Goal: Information Seeking & Learning: Learn about a topic

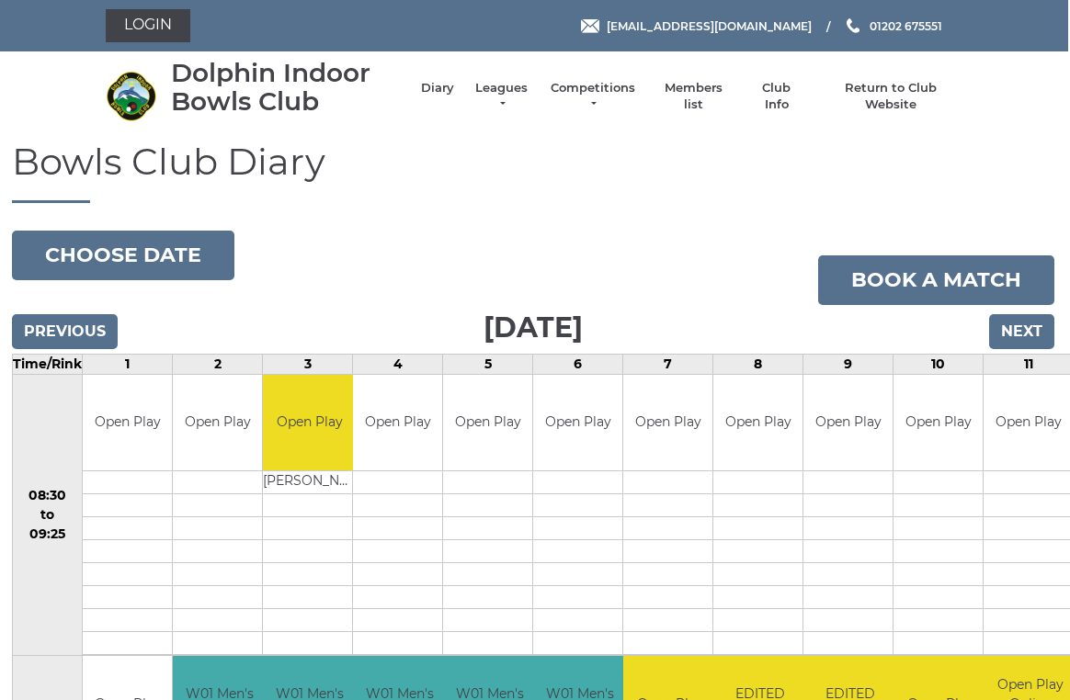
scroll to position [0, 3]
click at [497, 103] on link "Leagues" at bounding box center [500, 96] width 58 height 33
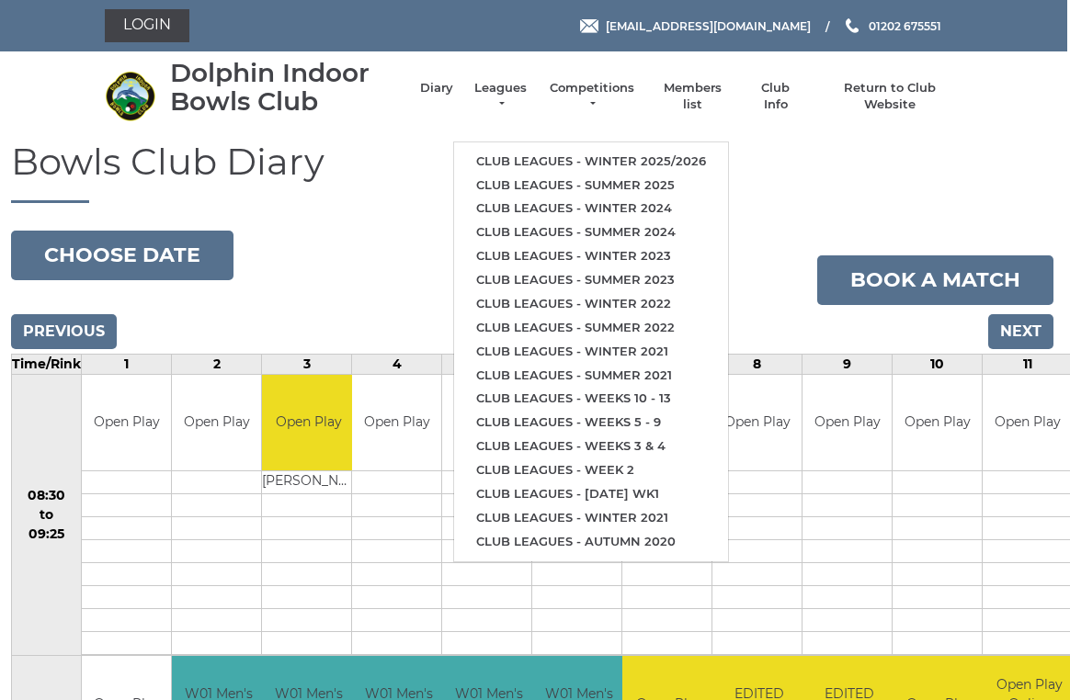
click at [512, 152] on link "Club leagues - Winter 2025/2026" at bounding box center [591, 162] width 274 height 24
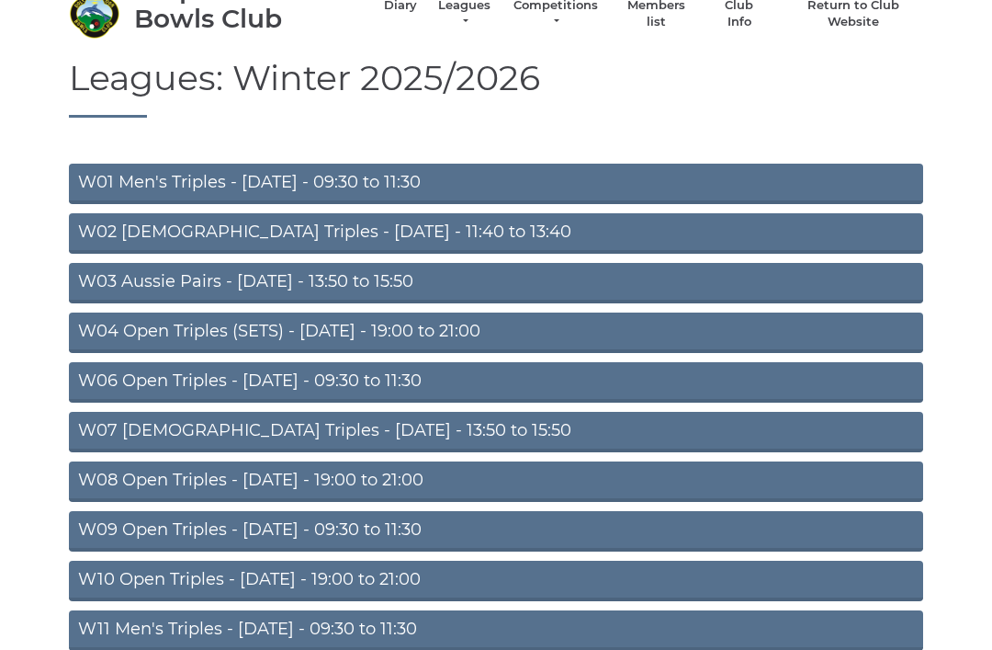
scroll to position [84, 0]
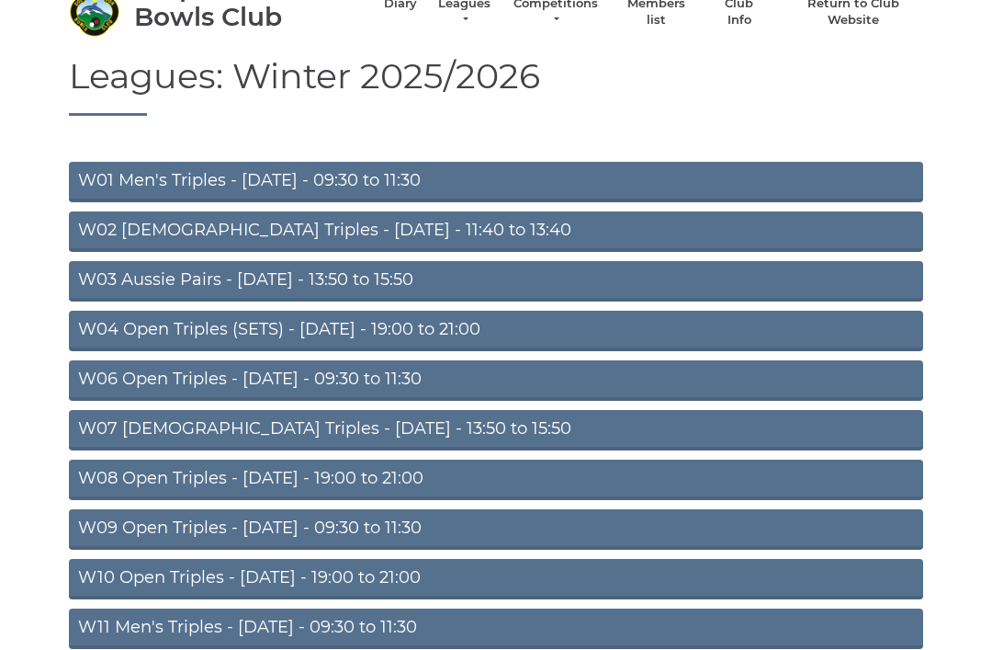
click at [151, 328] on link "W04 Open Triples (SETS) - Monday - 19:00 to 21:00" at bounding box center [496, 331] width 855 height 40
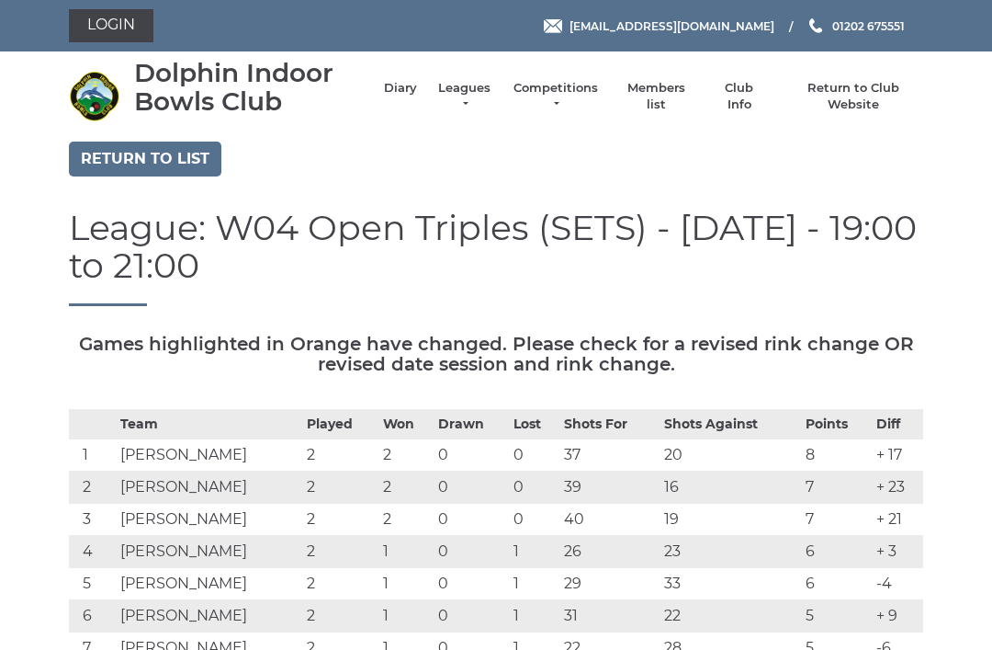
click at [99, 156] on link "Return to list" at bounding box center [145, 159] width 153 height 35
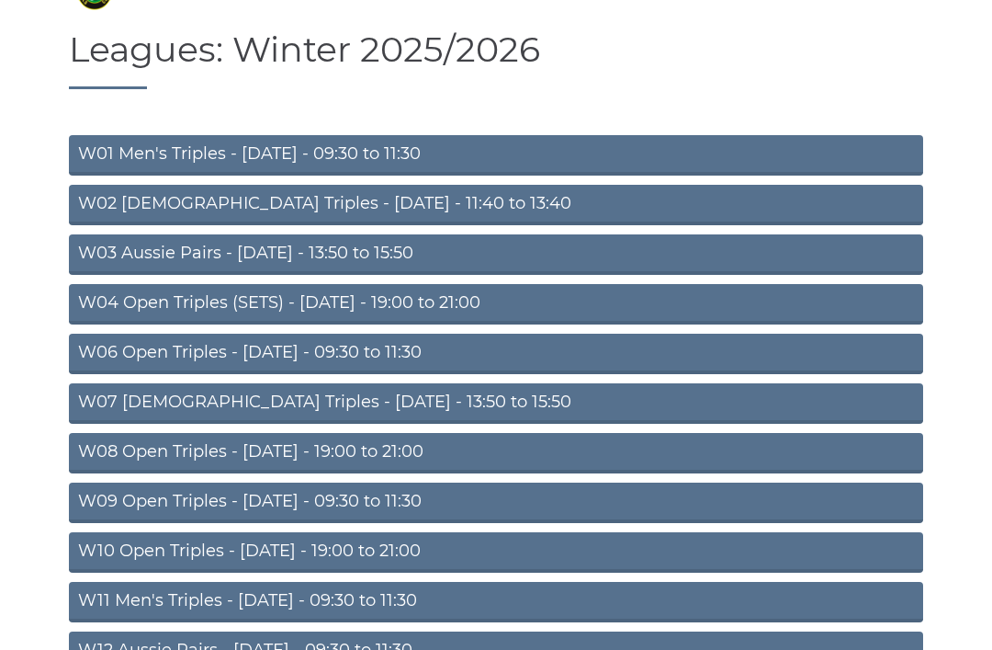
scroll to position [116, 0]
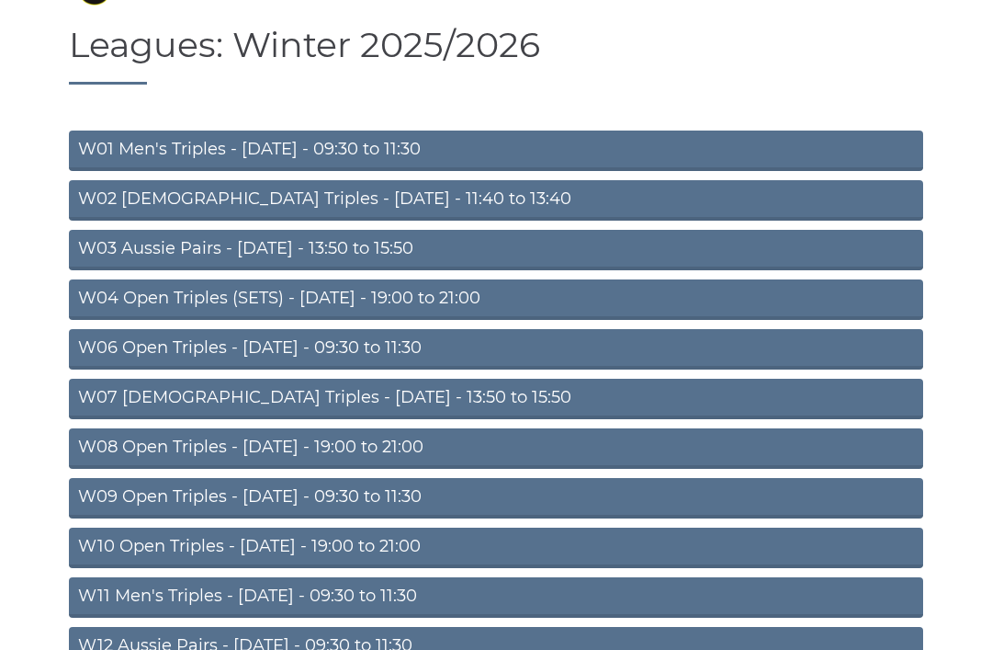
click at [135, 246] on link "W03 Aussie Pairs - [DATE] - 13:50 to 15:50" at bounding box center [496, 250] width 855 height 40
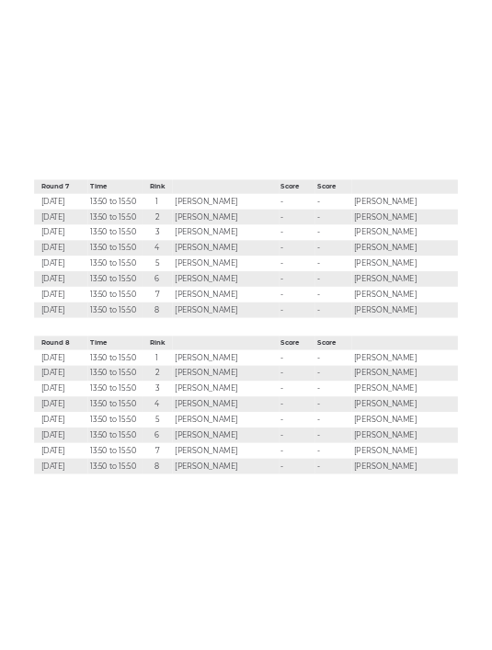
scroll to position [4681, 0]
